Goal: Use online tool/utility: Use online tool/utility

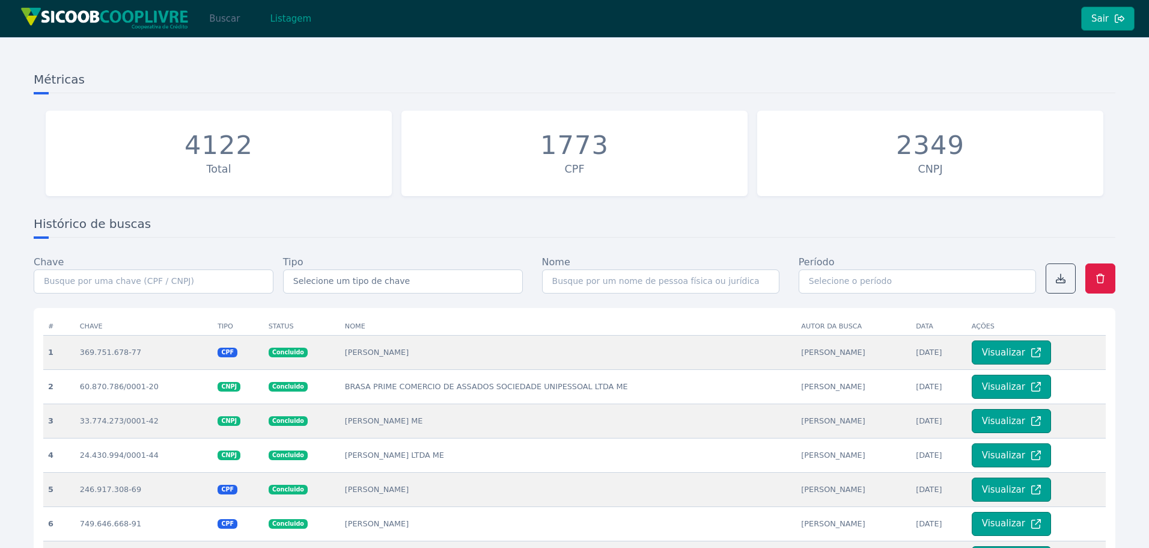
click at [225, 17] on button "Buscar" at bounding box center [224, 19] width 51 height 24
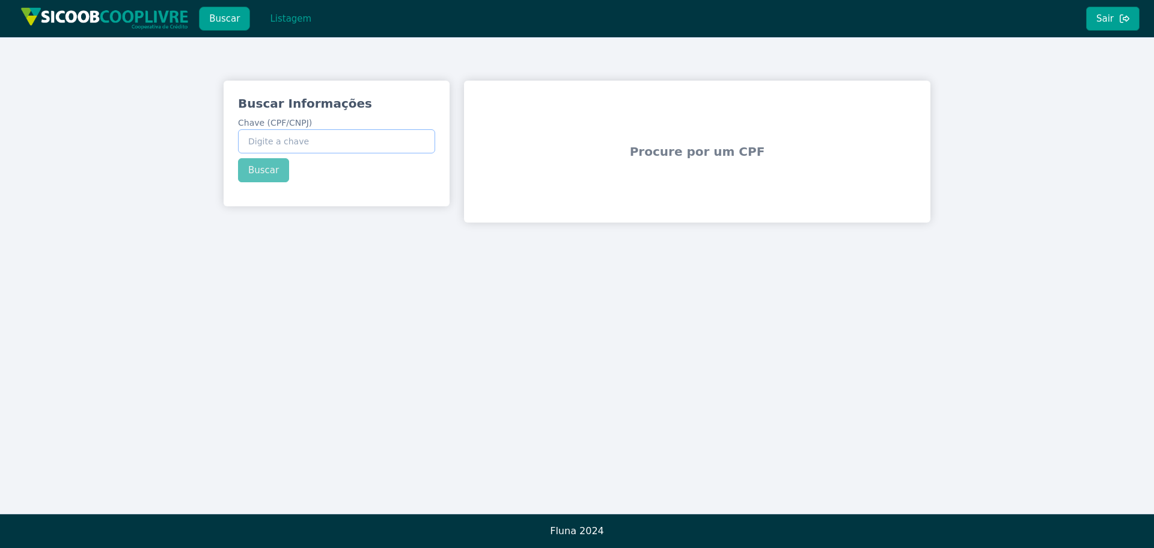
click at [335, 142] on input "Chave (CPF/CNPJ)" at bounding box center [336, 141] width 197 height 24
paste input "41.556.210/0001-48"
type input "41.556.210/0001-48"
click at [265, 165] on div "Buscar Informações Chave (CPF/CNPJ) 41.556.210/0001-48 Buscar" at bounding box center [337, 139] width 226 height 116
click at [271, 173] on button "Buscar" at bounding box center [263, 170] width 51 height 24
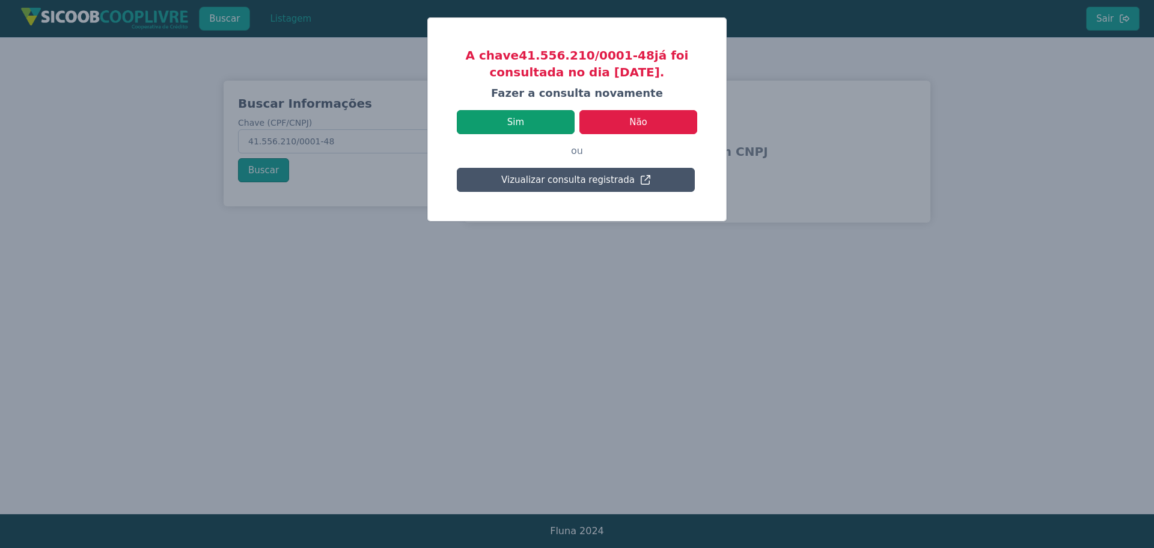
click at [539, 125] on button "Sim" at bounding box center [516, 122] width 118 height 24
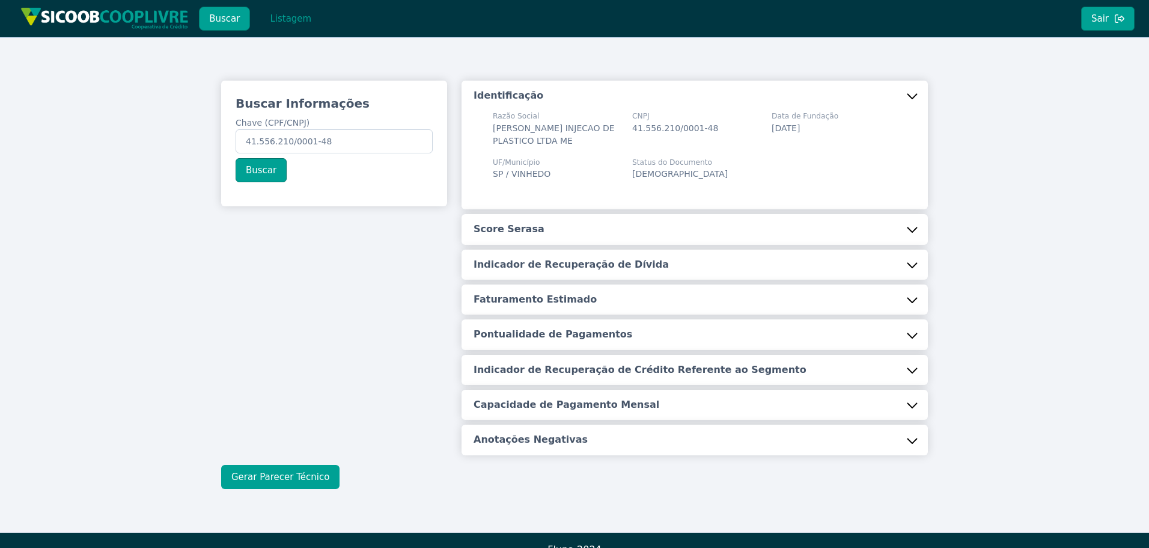
click at [239, 488] on button "Gerar Parecer Técnico" at bounding box center [280, 477] width 118 height 24
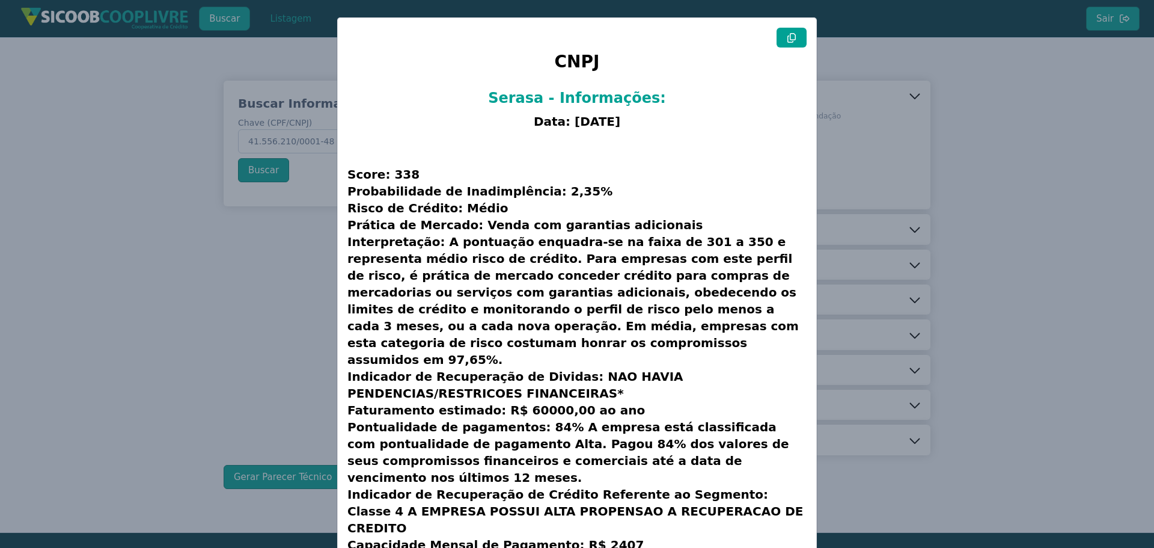
click at [787, 38] on icon at bounding box center [792, 38] width 10 height 10
